Goal: Information Seeking & Learning: Stay updated

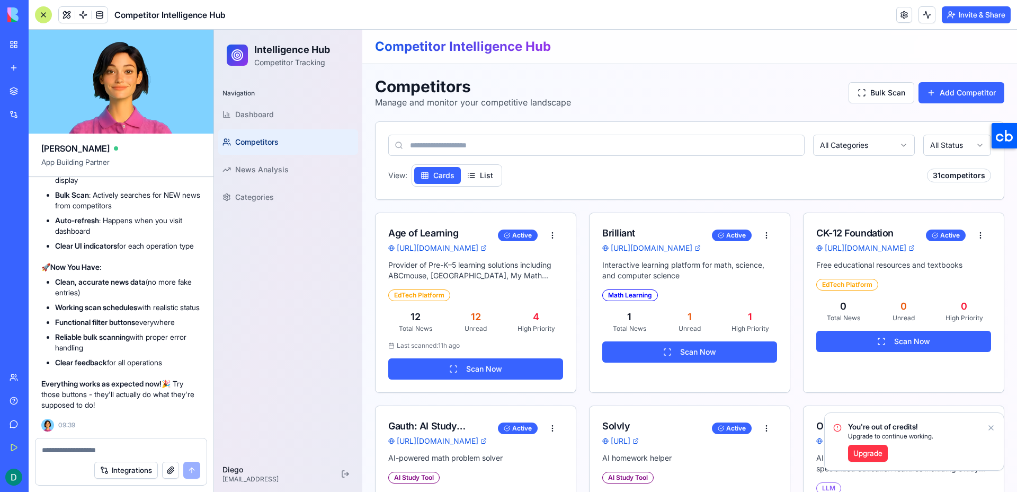
scroll to position [15534, 0]
click at [249, 109] on span "Dashboard" at bounding box center [254, 114] width 39 height 11
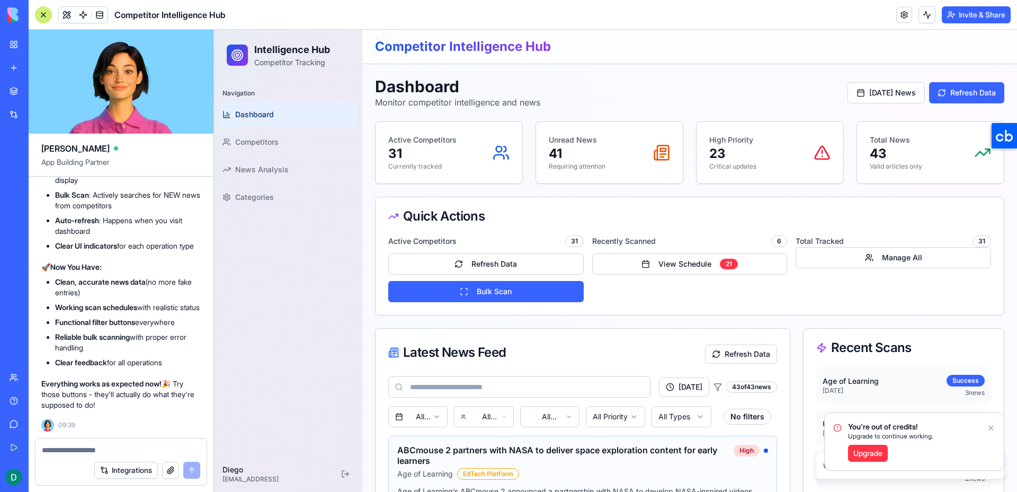
click at [991, 429] on icon "Notifications alt+T" at bounding box center [991, 427] width 8 height 8
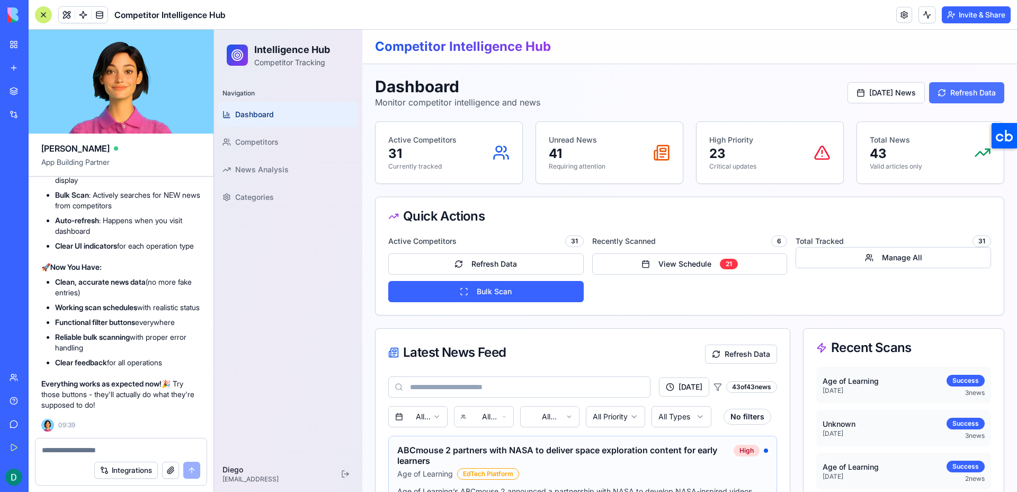
click at [940, 100] on button "Refresh Data" at bounding box center [966, 92] width 75 height 21
click at [741, 167] on p "Critical updates" at bounding box center [732, 166] width 47 height 8
click at [632, 177] on div "Unread News 41 Requiring attention" at bounding box center [609, 152] width 147 height 61
click at [470, 181] on div "Active Competitors 31 Currently tracked" at bounding box center [449, 152] width 147 height 61
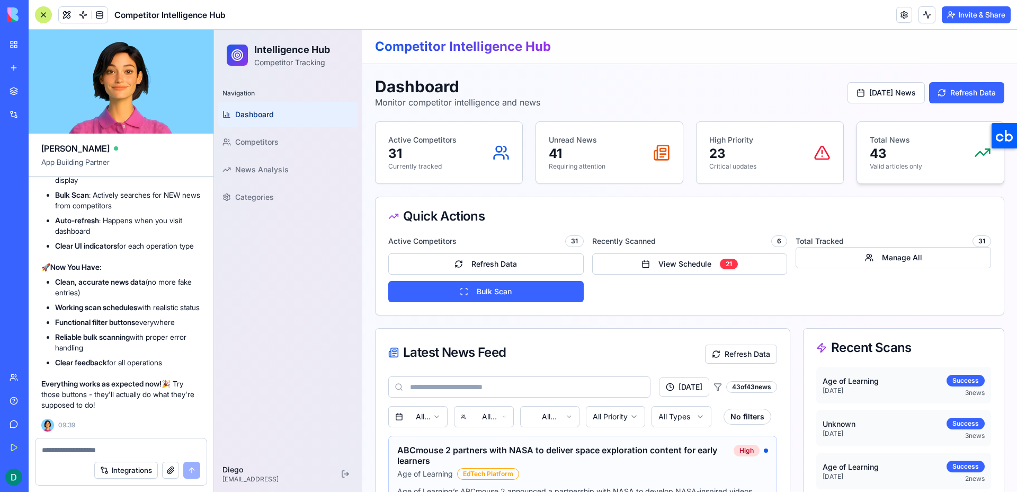
click at [869, 166] on div "Total News 43 Valid articles only" at bounding box center [930, 152] width 147 height 61
click at [665, 269] on button "View Schedule 21" at bounding box center [689, 263] width 195 height 21
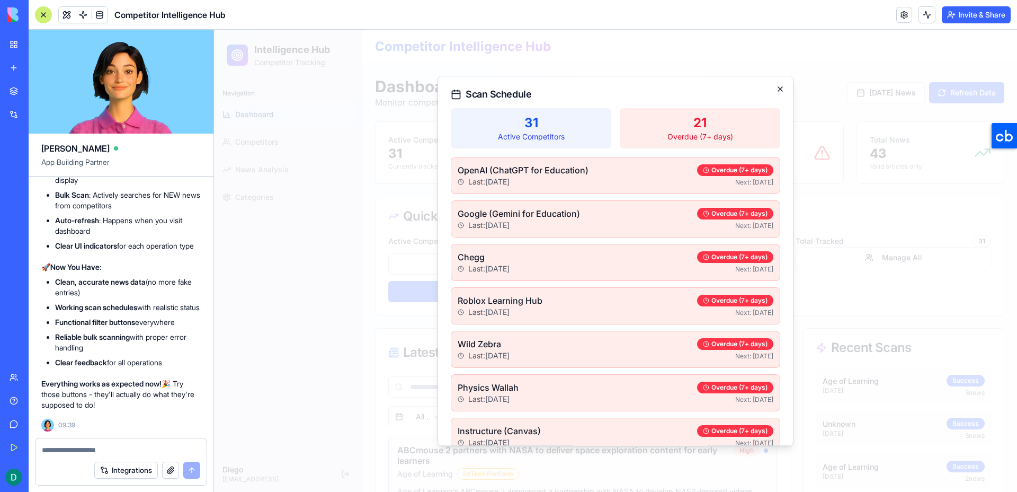
click at [776, 86] on icon "button" at bounding box center [780, 89] width 8 height 8
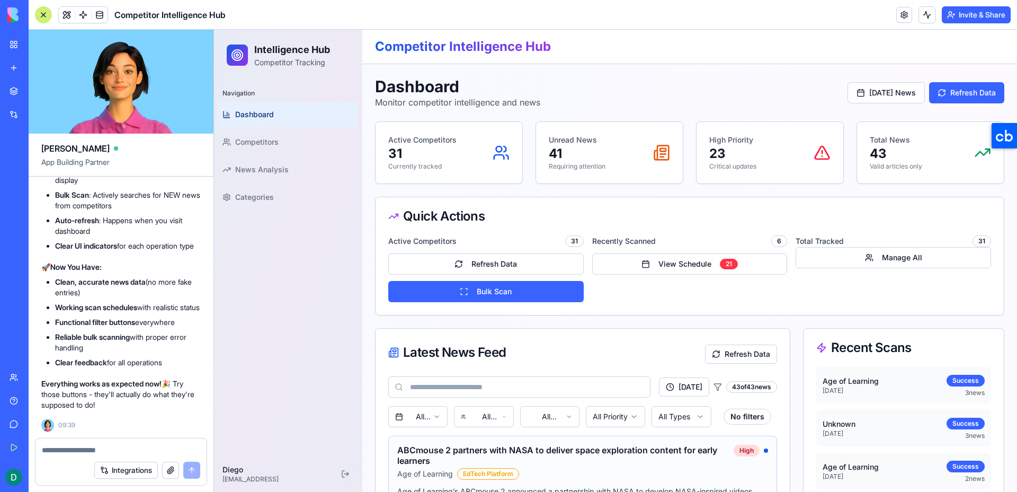
scroll to position [16107, 0]
click at [285, 242] on div "Navigation Dashboard Competitors News Analysis Categories" at bounding box center [288, 268] width 148 height 375
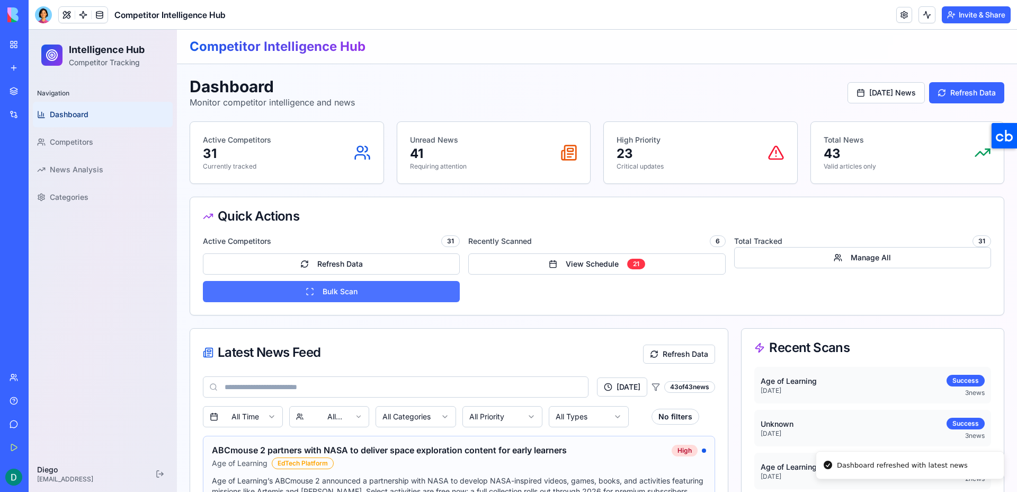
click at [290, 288] on button "Bulk Scan" at bounding box center [331, 291] width 257 height 21
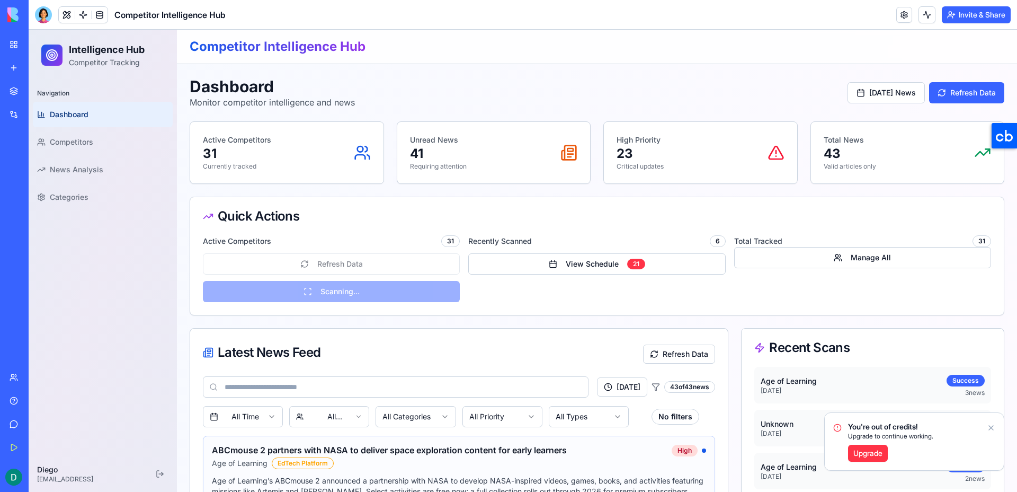
click at [989, 425] on icon "Notifications alt+T" at bounding box center [991, 427] width 8 height 8
click at [990, 426] on icon "Notifications alt+T" at bounding box center [991, 427] width 4 height 4
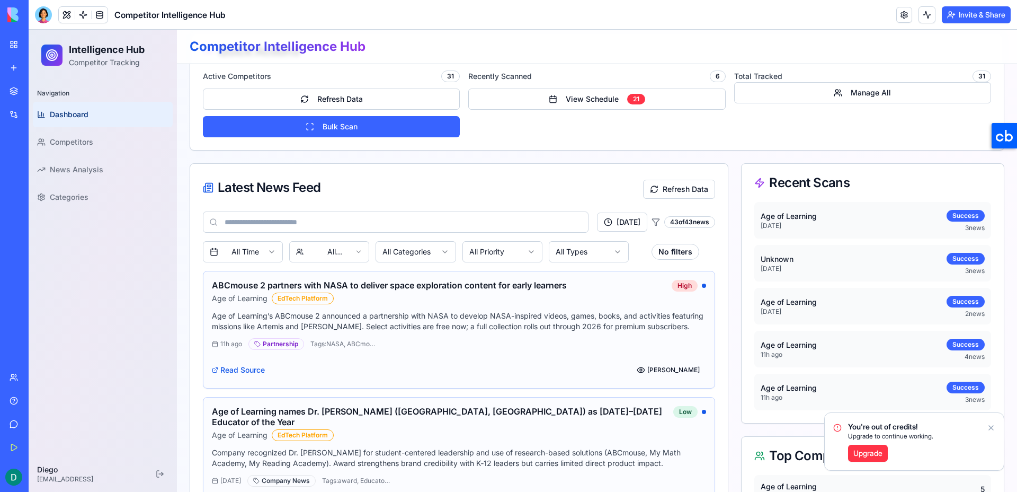
scroll to position [163, 0]
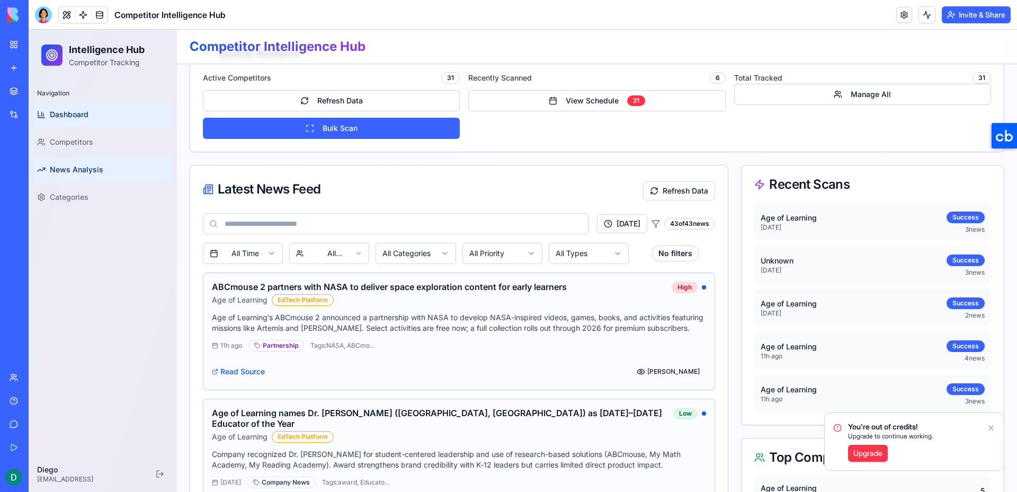
click at [89, 165] on span "News Analysis" at bounding box center [76, 169] width 53 height 11
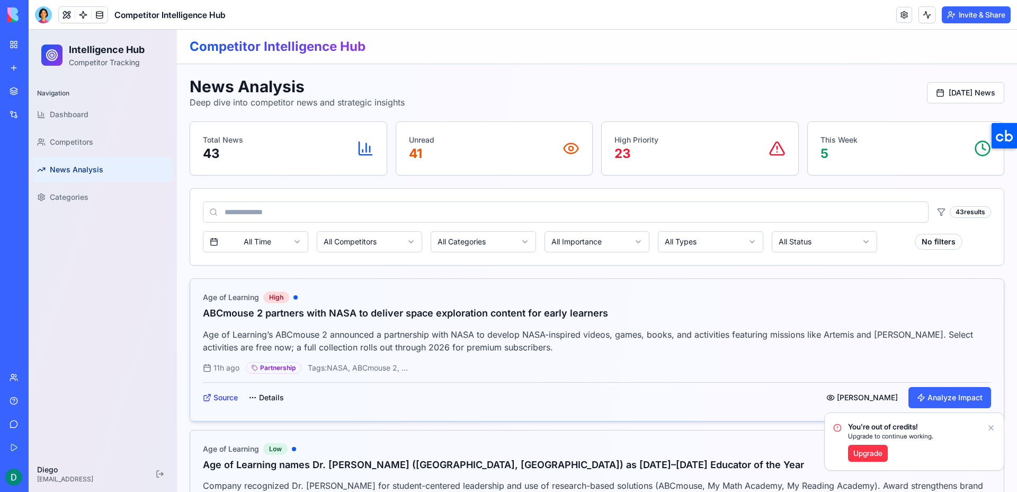
click at [219, 401] on link "Source" at bounding box center [220, 397] width 35 height 11
click at [469, 141] on div "Unread 41" at bounding box center [494, 149] width 171 height 28
click at [640, 145] on p "23" at bounding box center [636, 153] width 44 height 17
click at [851, 138] on p "This Week" at bounding box center [839, 140] width 37 height 11
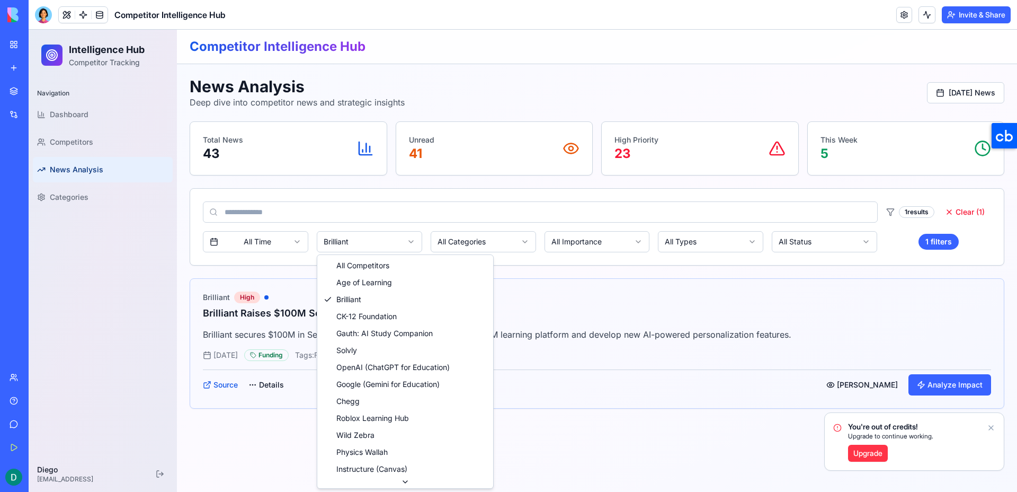
click at [361, 239] on html "Intelligence Hub Competitor Tracking Navigation Dashboard Competitors News Anal…" at bounding box center [523, 261] width 988 height 462
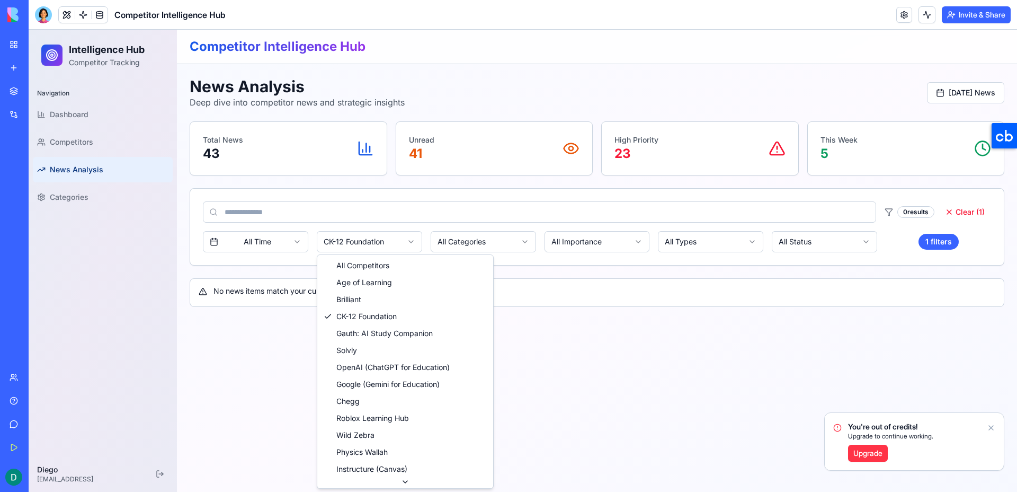
click at [370, 248] on html "Intelligence Hub Competitor Tracking Navigation Dashboard Competitors News Anal…" at bounding box center [523, 261] width 988 height 462
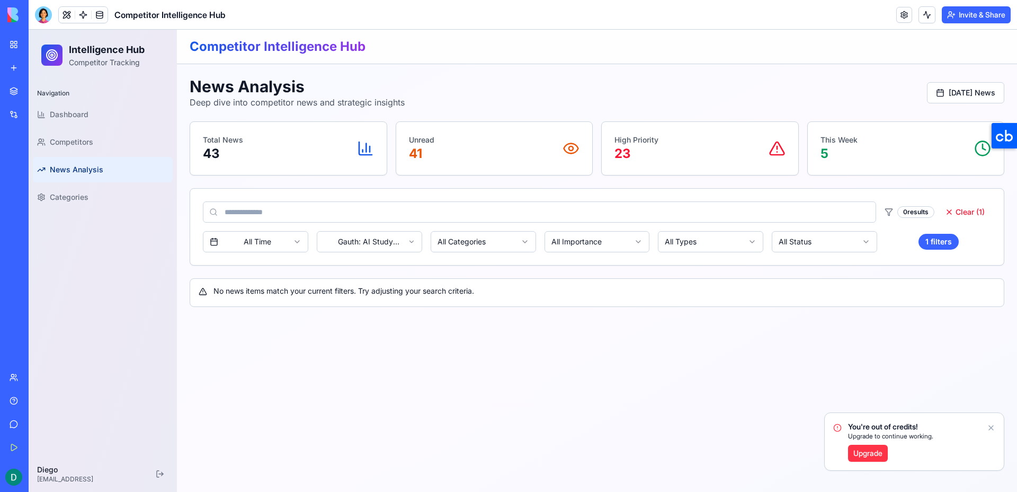
click at [370, 240] on html "Intelligence Hub Competitor Tracking Navigation Dashboard Competitors News Anal…" at bounding box center [523, 261] width 988 height 462
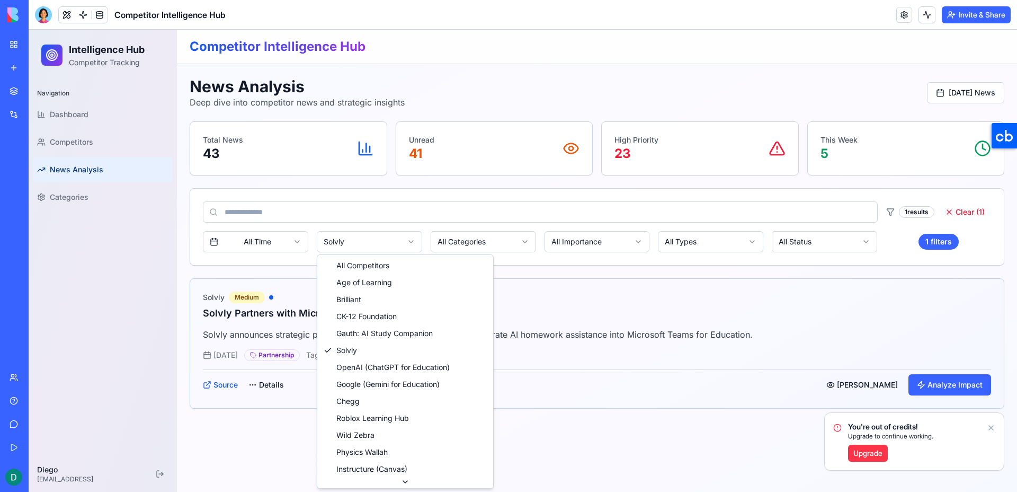
click at [377, 239] on html "Intelligence Hub Competitor Tracking Navigation Dashboard Competitors News Anal…" at bounding box center [523, 261] width 988 height 462
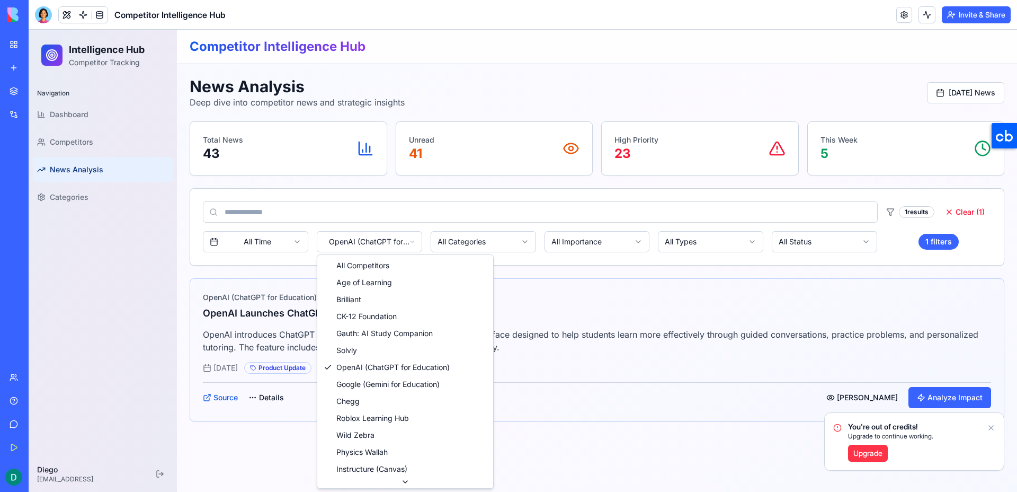
click at [378, 238] on html "Intelligence Hub Competitor Tracking Navigation Dashboard Competitors News Anal…" at bounding box center [523, 261] width 988 height 462
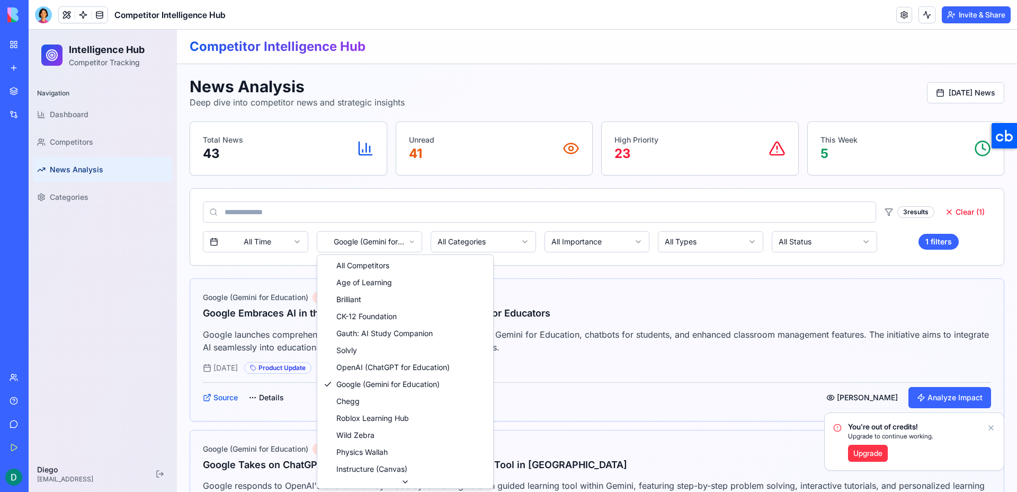
click at [370, 246] on html "Intelligence Hub Competitor Tracking Navigation Dashboard Competitors News Anal…" at bounding box center [523, 383] width 988 height 707
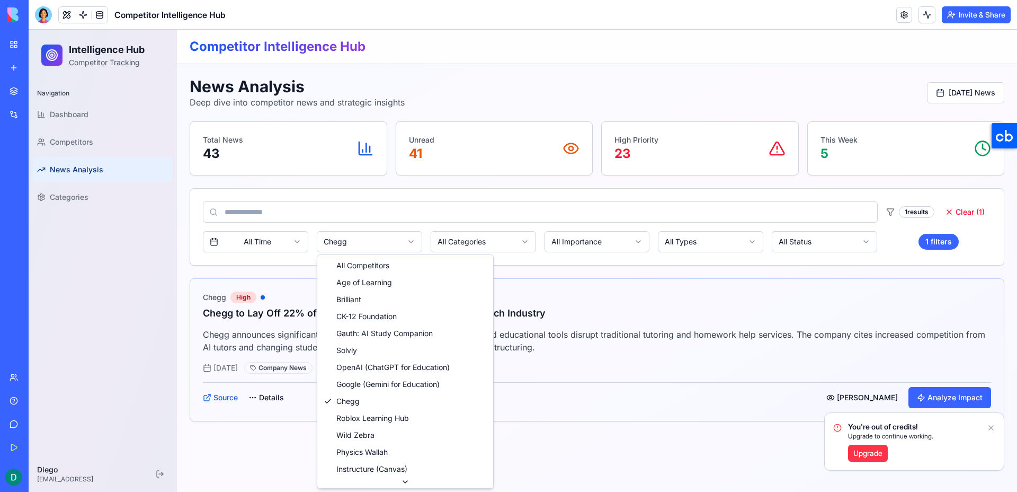
click at [353, 244] on html "Intelligence Hub Competitor Tracking Navigation Dashboard Competitors News Anal…" at bounding box center [523, 261] width 988 height 462
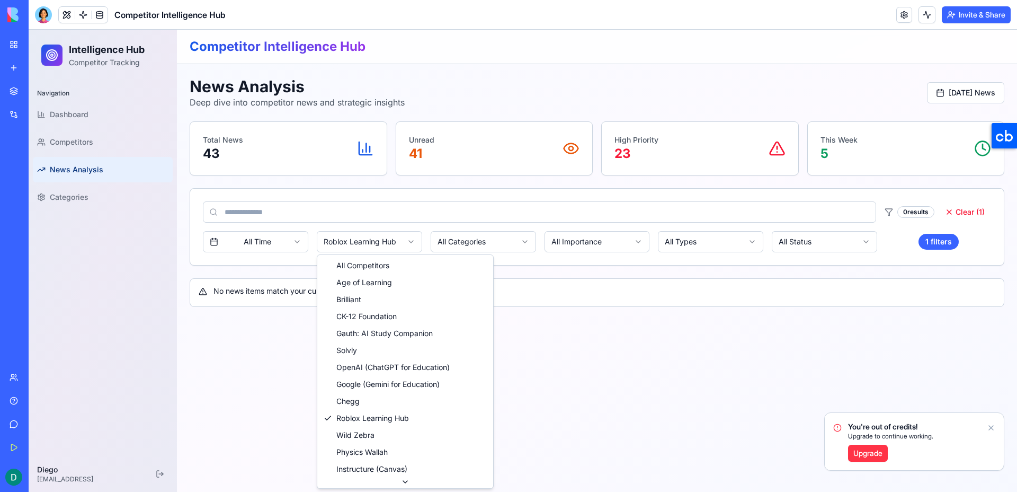
click at [368, 241] on html "Intelligence Hub Competitor Tracking Navigation Dashboard Competitors News Anal…" at bounding box center [523, 261] width 988 height 462
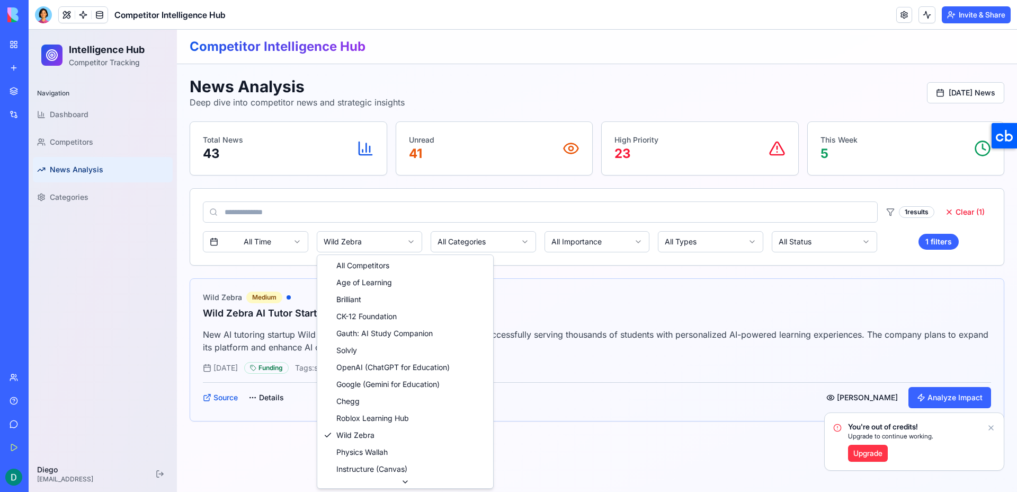
click at [379, 242] on html "Intelligence Hub Competitor Tracking Navigation Dashboard Competitors News Anal…" at bounding box center [523, 261] width 988 height 462
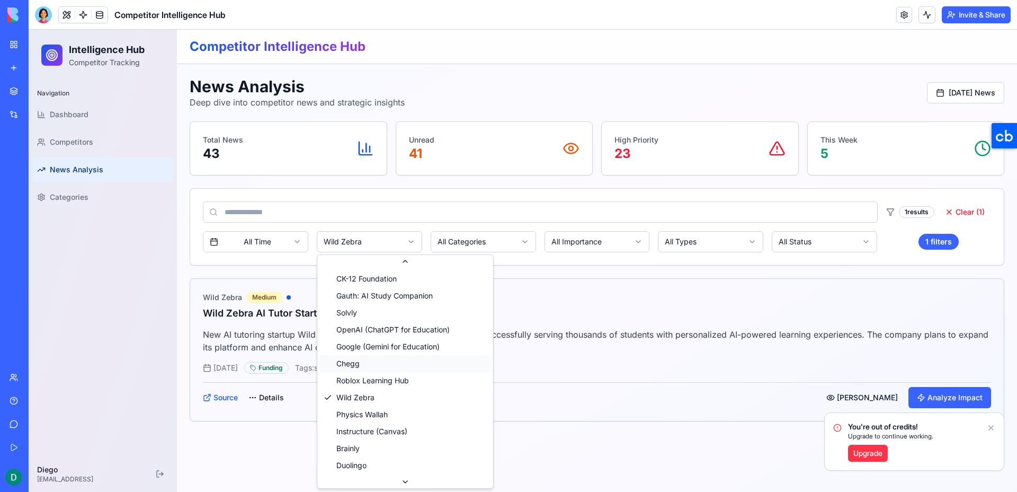
scroll to position [55, 0]
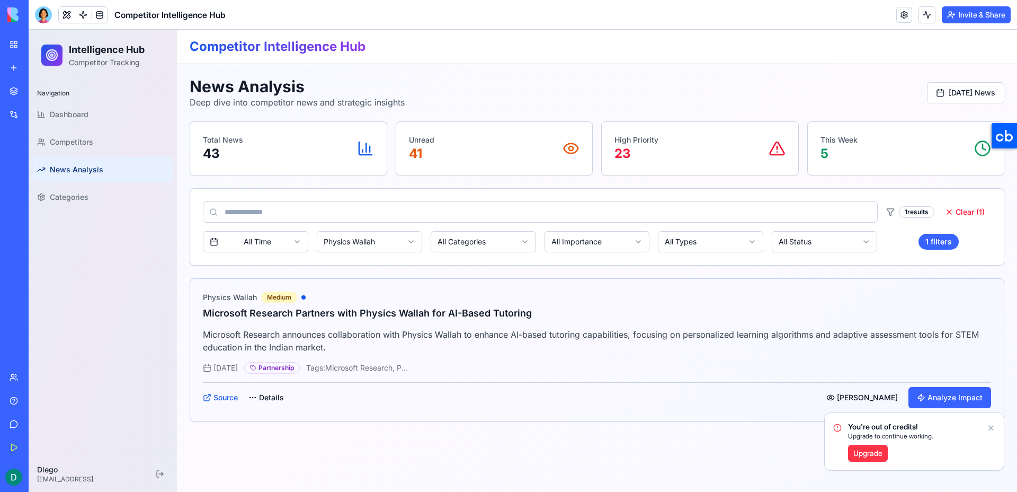
click at [381, 247] on html "Intelligence Hub Competitor Tracking Navigation Dashboard Competitors News Anal…" at bounding box center [523, 261] width 988 height 462
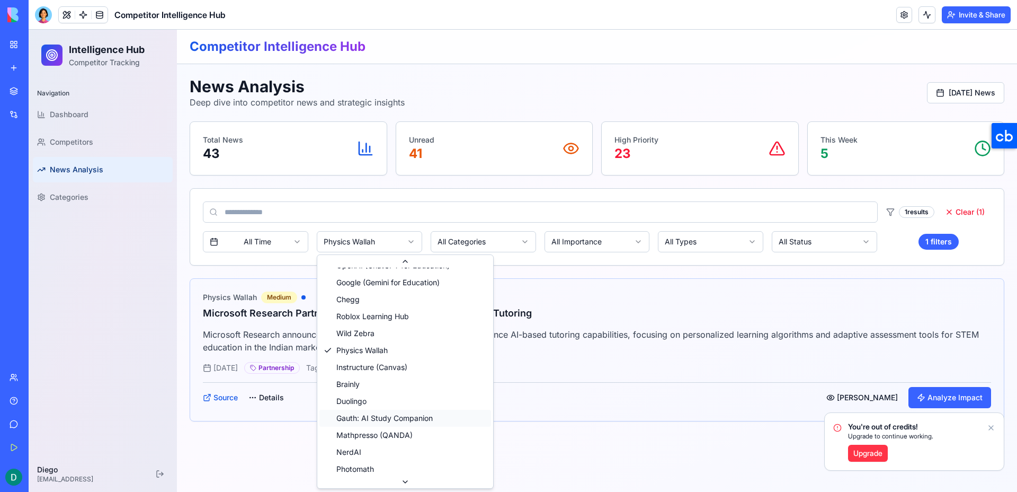
scroll to position [115, 0]
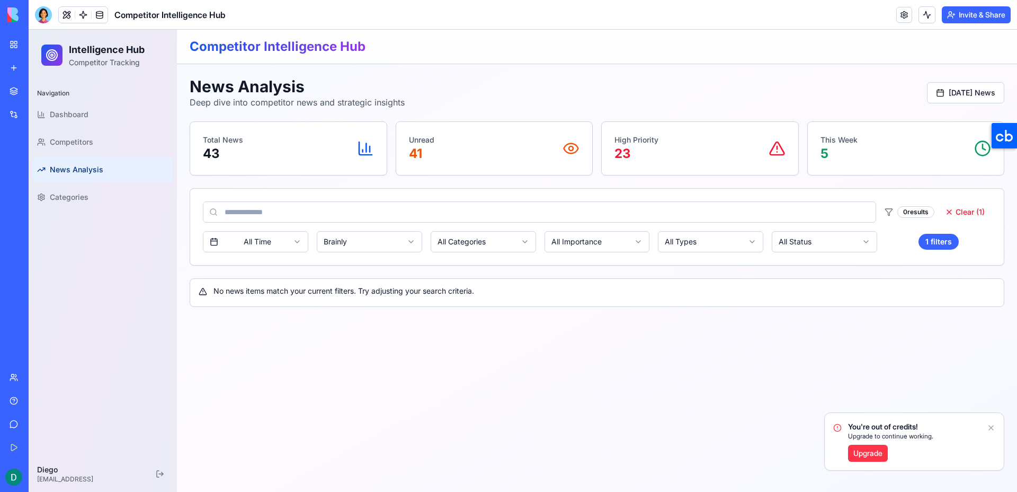
click at [382, 245] on html "Intelligence Hub Competitor Tracking Navigation Dashboard Competitors News Anal…" at bounding box center [523, 261] width 988 height 462
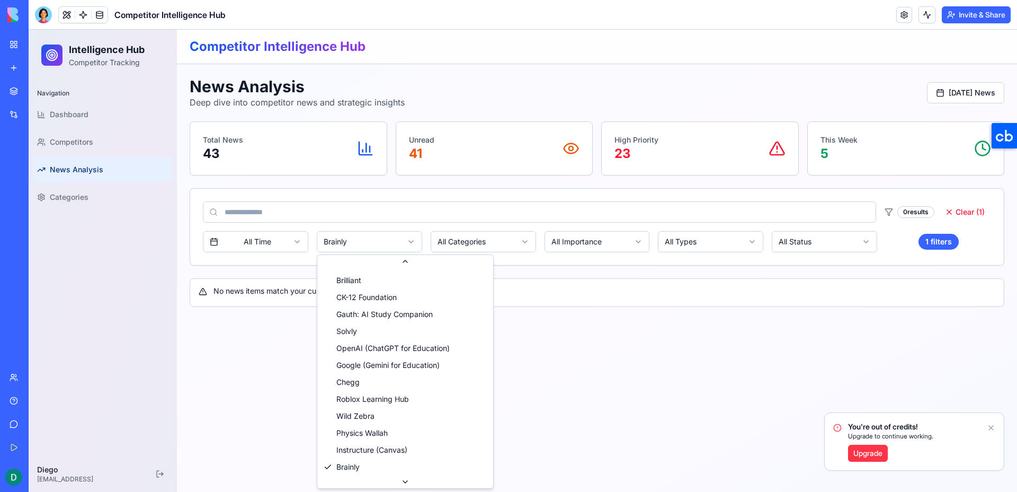
scroll to position [0, 0]
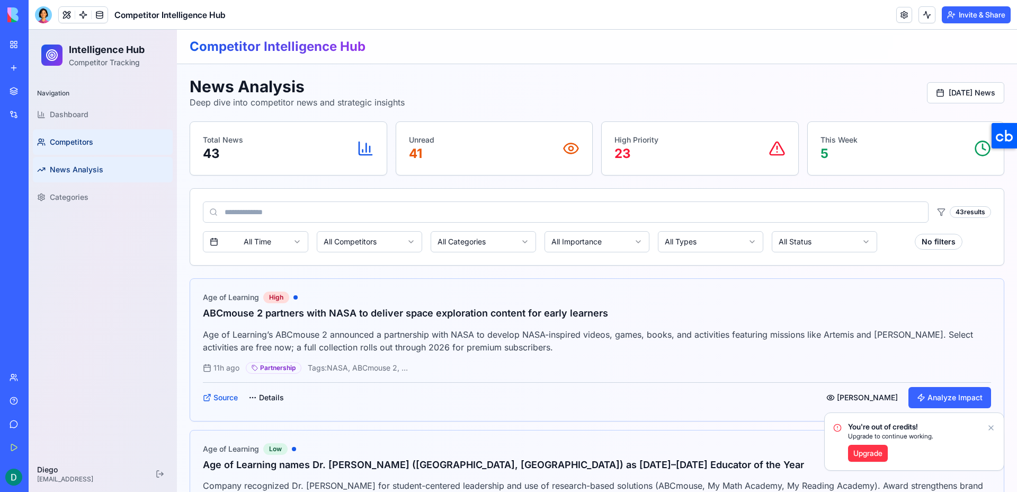
click at [129, 153] on link "Competitors" at bounding box center [103, 141] width 140 height 25
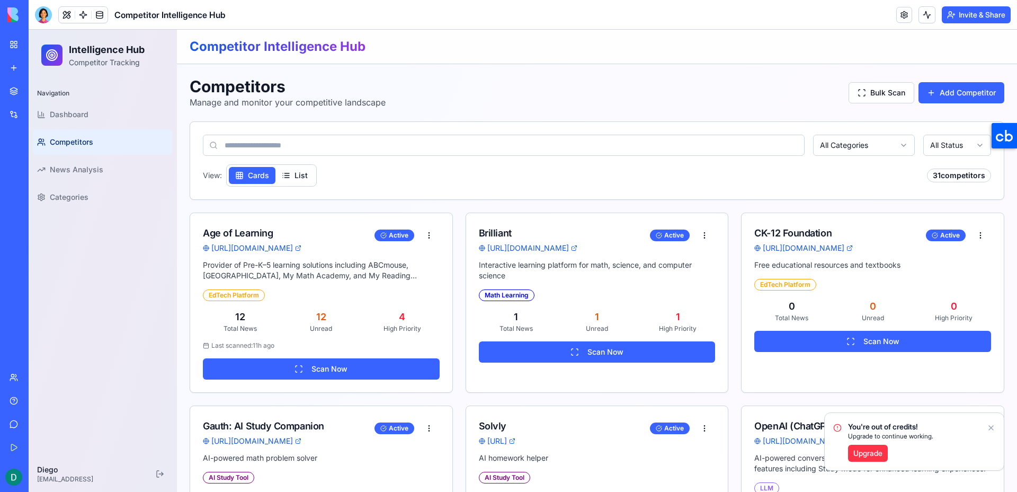
click at [115, 127] on ul "Dashboard Competitors News Analysis Categories" at bounding box center [103, 156] width 140 height 108
click at [116, 122] on link "Dashboard" at bounding box center [103, 114] width 140 height 25
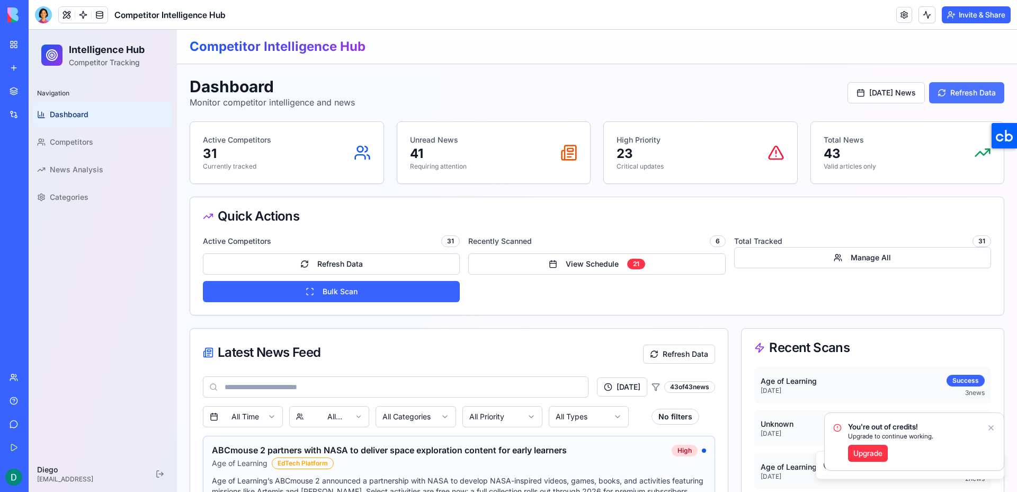
click at [939, 103] on button "Refresh Data" at bounding box center [966, 92] width 75 height 21
